Goal: Task Accomplishment & Management: Manage account settings

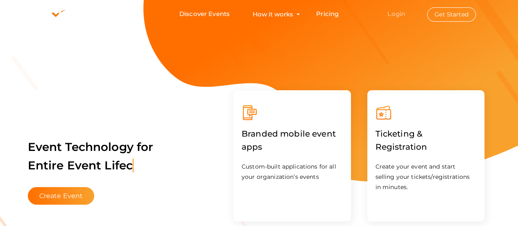
click at [398, 14] on link "Login" at bounding box center [396, 14] width 18 height 8
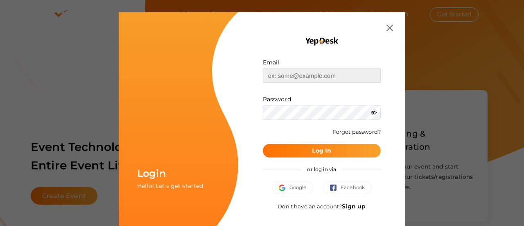
type input "[EMAIL_ADDRESS][DOMAIN_NAME]"
click at [312, 154] on button "Log In" at bounding box center [322, 151] width 118 height 14
